Goal: Task Accomplishment & Management: Manage account settings

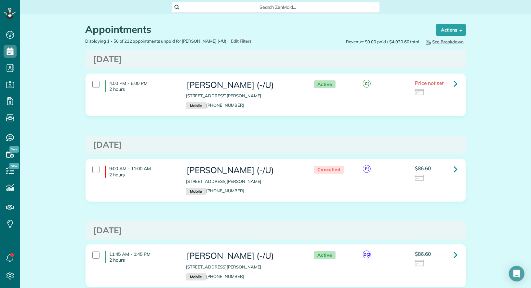
scroll to position [3, 3]
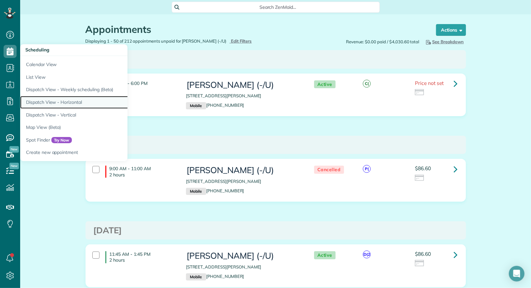
click at [61, 99] on link "Dispatch View - Horizontal" at bounding box center [101, 102] width 163 height 13
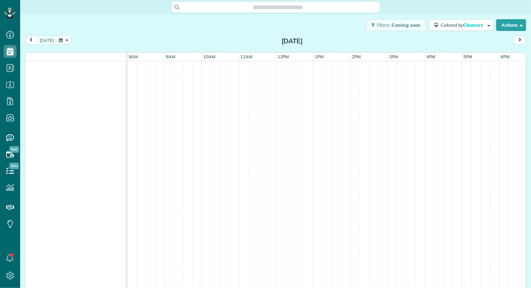
scroll to position [3, 3]
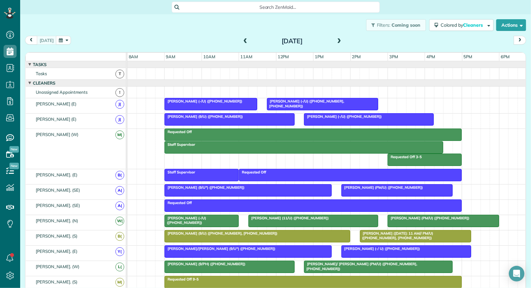
click at [338, 44] on span at bounding box center [339, 41] width 7 height 6
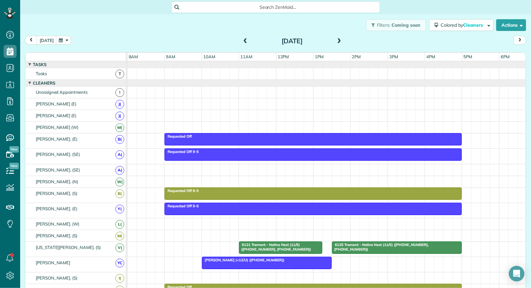
click at [307, 242] on div "6121 Tremont - Native Nest (11/E) ([PHONE_NUMBER], [PHONE_NUMBER])" at bounding box center [280, 246] width 79 height 9
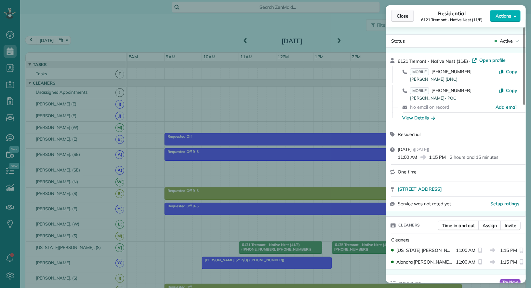
click at [401, 17] on span "Close" at bounding box center [403, 16] width 12 height 7
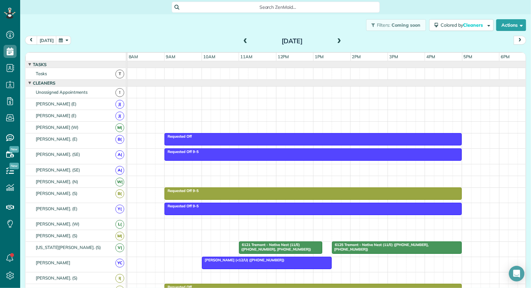
click at [402, 242] on span "6125 Tremont - Native Nest (11/E) ([PHONE_NUMBER], [PHONE_NUMBER])" at bounding box center [380, 246] width 97 height 9
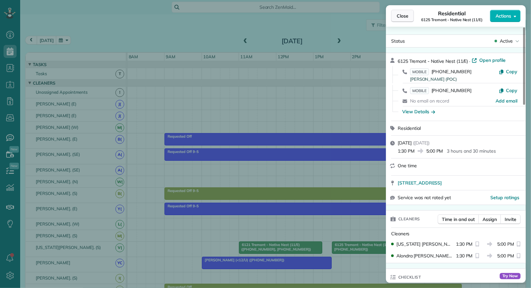
click at [409, 18] on button "Close" at bounding box center [402, 16] width 23 height 12
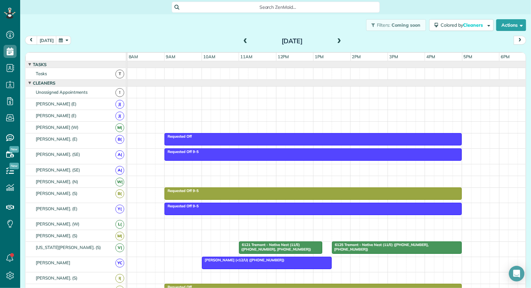
click at [338, 41] on span at bounding box center [339, 41] width 7 height 6
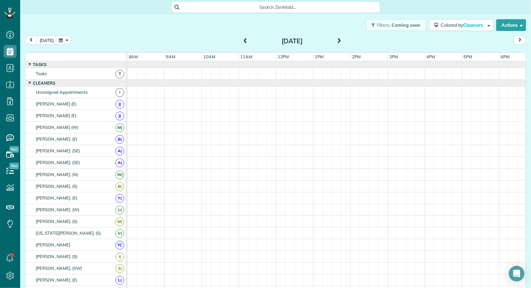
click at [338, 41] on span at bounding box center [339, 41] width 7 height 6
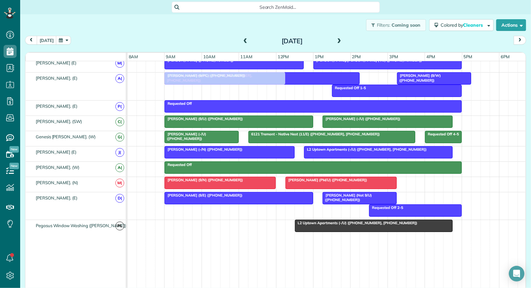
scroll to position [355, 0]
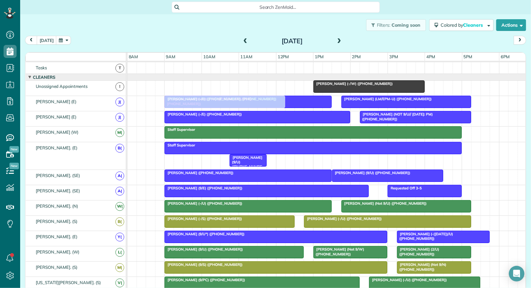
drag, startPoint x: 255, startPoint y: 190, endPoint x: 253, endPoint y: 90, distance: 99.5
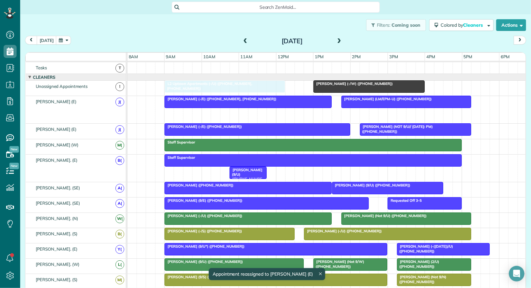
drag, startPoint x: 239, startPoint y: 111, endPoint x: 240, endPoint y: 91, distance: 19.6
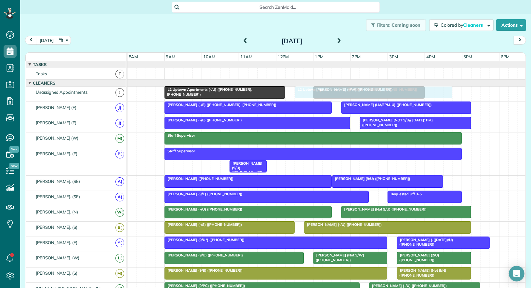
drag, startPoint x: 359, startPoint y: 192, endPoint x: 361, endPoint y: 91, distance: 100.8
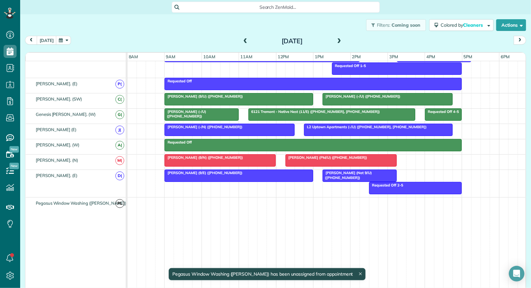
click at [169, 198] on div at bounding box center [326, 202] width 399 height 11
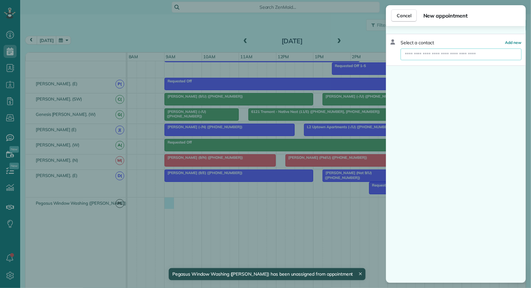
click at [415, 53] on input "text" at bounding box center [461, 54] width 120 height 12
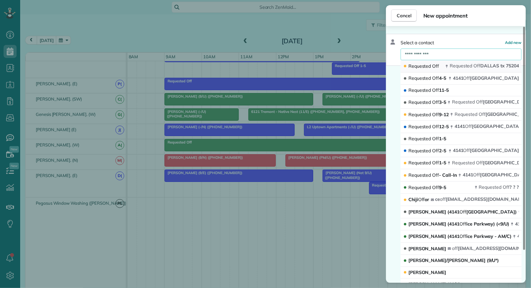
type input "**********"
click at [421, 69] on button "Requested Off Requested Off [GEOGRAPHIC_DATA]" at bounding box center [461, 66] width 121 height 12
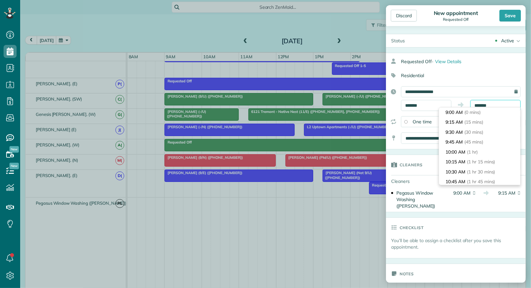
click at [487, 108] on body "Dashboard Scheduling Calendar View List View Dispatch View - Weekly scheduling …" at bounding box center [265, 144] width 531 height 288
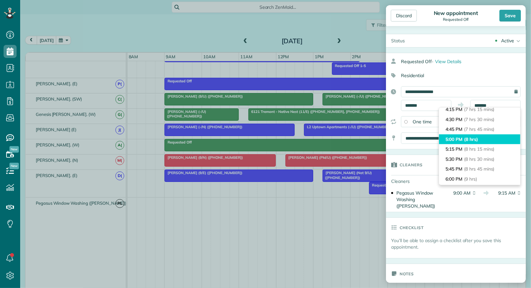
type input "*******"
click at [471, 141] on span "(8 hrs)" at bounding box center [471, 139] width 14 height 6
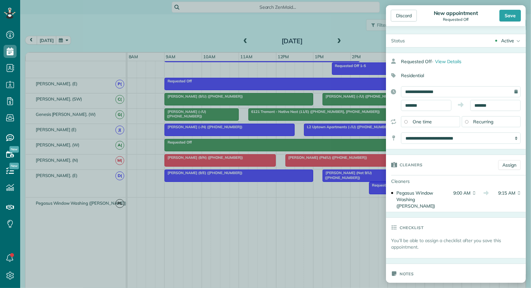
click at [509, 39] on div "Active" at bounding box center [507, 40] width 13 height 7
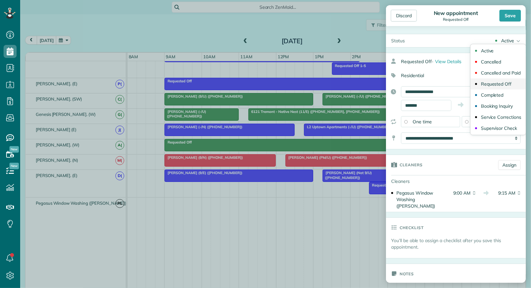
click at [506, 85] on div "Requested Off" at bounding box center [496, 84] width 31 height 5
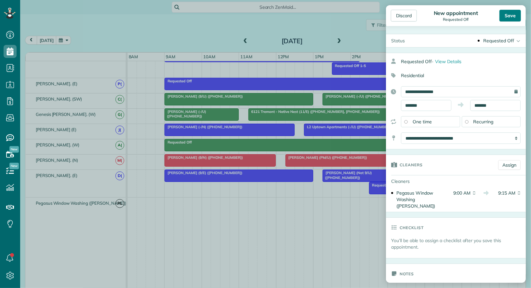
click at [511, 17] on div "Save" at bounding box center [509, 16] width 21 height 12
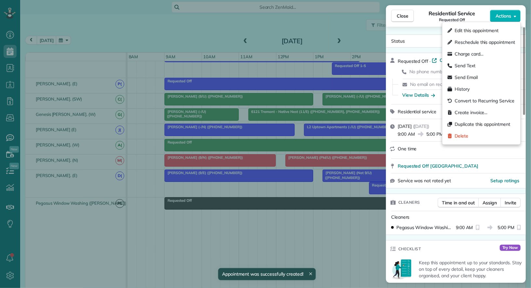
click at [511, 17] on span "Actions" at bounding box center [504, 16] width 16 height 7
click at [498, 119] on div "Duplicate this appointment" at bounding box center [481, 124] width 73 height 12
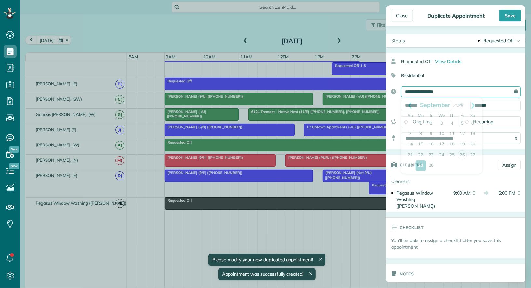
click at [482, 94] on input "**********" at bounding box center [461, 91] width 120 height 11
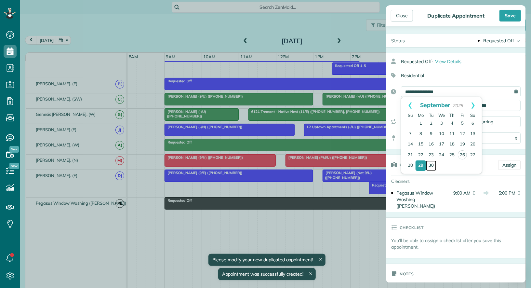
click at [432, 163] on link "30" at bounding box center [431, 165] width 10 height 10
type input "**********"
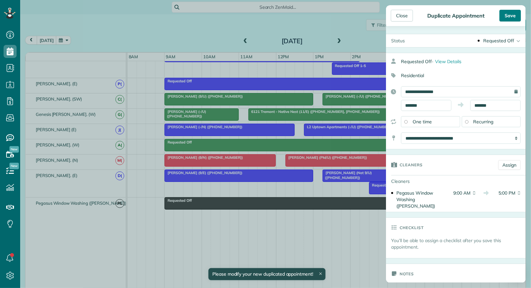
click at [507, 19] on div "Save" at bounding box center [509, 16] width 21 height 12
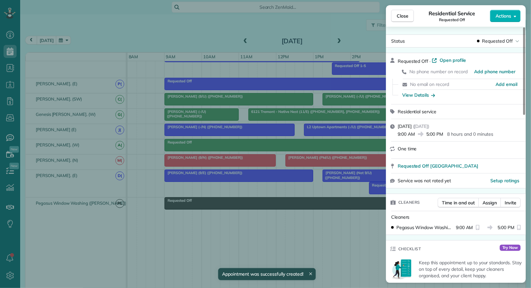
click at [507, 19] on span "Actions" at bounding box center [504, 16] width 16 height 7
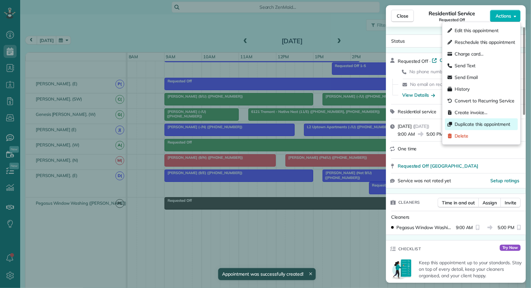
click at [492, 126] on span "Duplicate this appointment" at bounding box center [485, 124] width 60 height 7
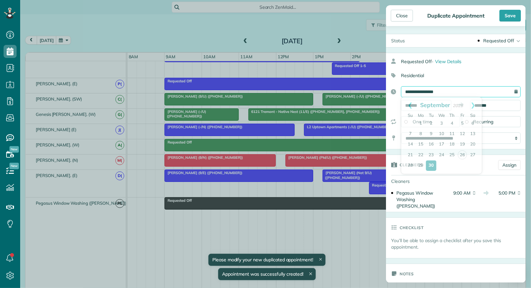
click at [474, 87] on input "**********" at bounding box center [461, 91] width 120 height 11
click at [473, 104] on link "Next" at bounding box center [473, 105] width 18 height 16
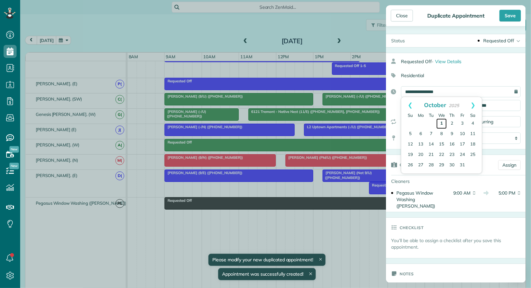
click at [441, 122] on link "1" at bounding box center [441, 123] width 10 height 10
type input "**********"
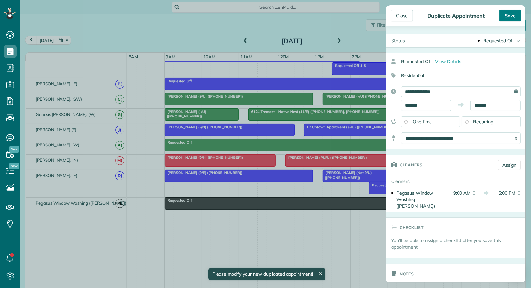
click at [513, 18] on div "Save" at bounding box center [509, 16] width 21 height 12
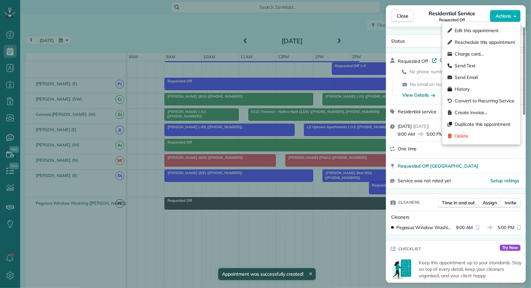
click at [513, 18] on button "Actions" at bounding box center [505, 16] width 31 height 12
click at [492, 127] on span "Duplicate this appointment" at bounding box center [485, 124] width 60 height 7
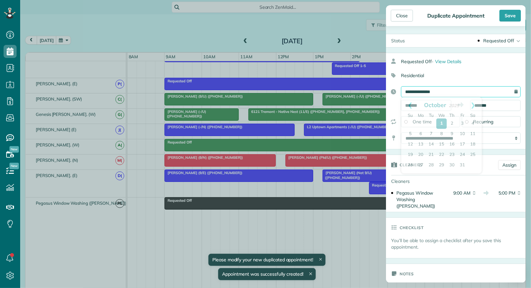
click at [458, 91] on input "**********" at bounding box center [461, 91] width 120 height 11
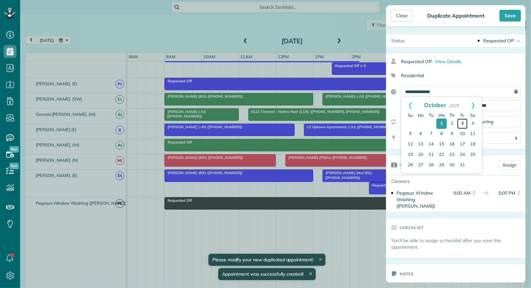
click at [464, 122] on link "3" at bounding box center [462, 123] width 10 height 10
type input "**********"
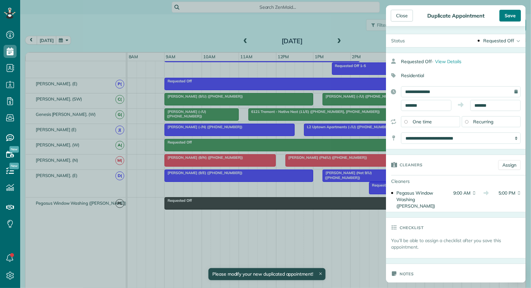
click at [514, 17] on div "Save" at bounding box center [509, 16] width 21 height 12
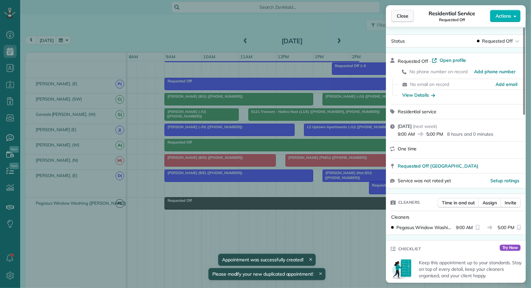
click at [404, 18] on span "Close" at bounding box center [403, 16] width 12 height 7
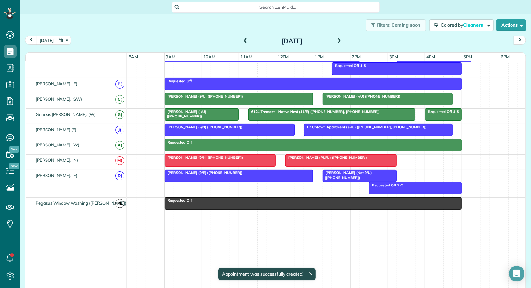
click at [337, 39] on span at bounding box center [339, 41] width 7 height 6
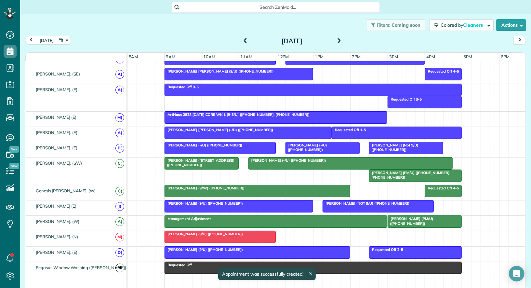
click at [337, 39] on span at bounding box center [339, 41] width 7 height 6
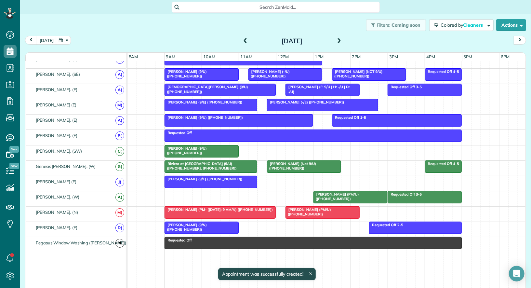
click at [337, 39] on span at bounding box center [339, 41] width 7 height 6
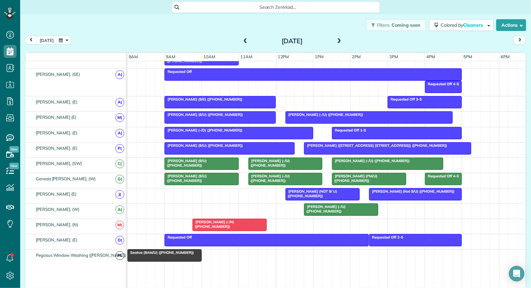
click at [206, 254] on div "Saatva (8AM/U) ([PHONE_NUMBER])" at bounding box center [326, 256] width 399 height 15
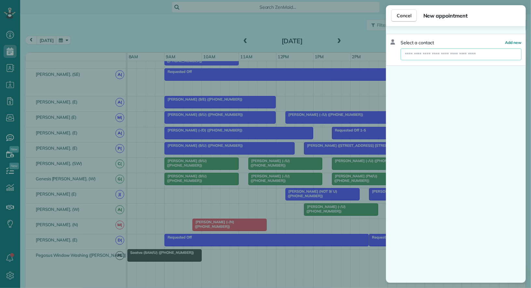
click at [466, 54] on input "text" at bounding box center [461, 54] width 120 height 12
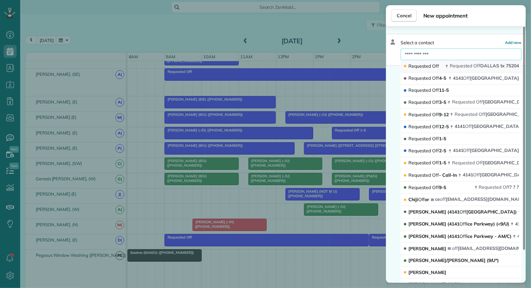
type input "**********"
click at [480, 64] on span "Requested Off [GEOGRAPHIC_DATA]" at bounding box center [484, 66] width 69 height 6
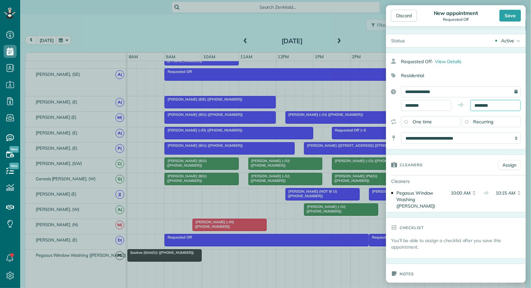
click at [501, 103] on input "********" at bounding box center [495, 105] width 50 height 11
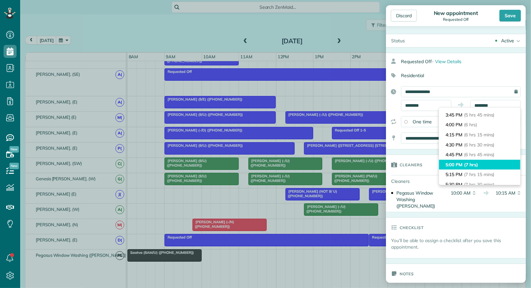
type input "*******"
click at [488, 161] on li "5:00 PM (7 hrs)" at bounding box center [479, 165] width 81 height 10
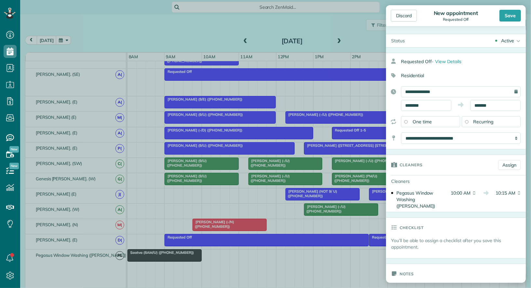
click at [512, 40] on div "Active" at bounding box center [507, 40] width 13 height 7
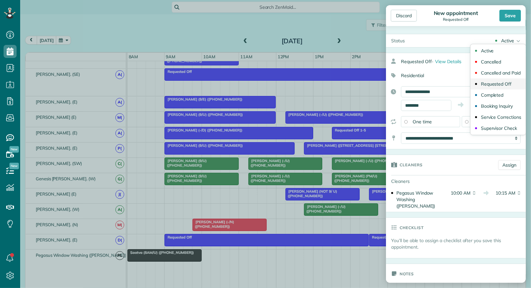
click at [509, 85] on div "Requested Off" at bounding box center [496, 84] width 31 height 5
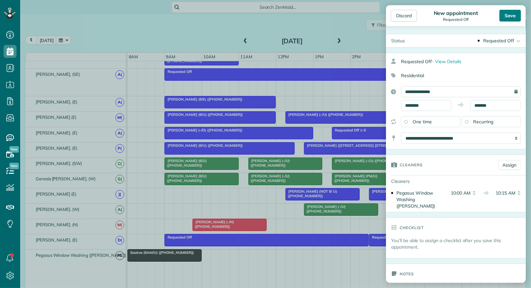
click at [511, 15] on div "Save" at bounding box center [509, 16] width 21 height 12
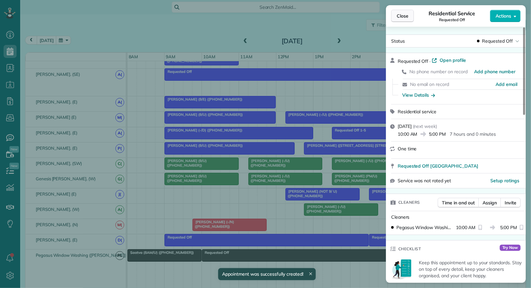
click at [397, 18] on span "Close" at bounding box center [403, 16] width 12 height 7
